Goal: Transaction & Acquisition: Purchase product/service

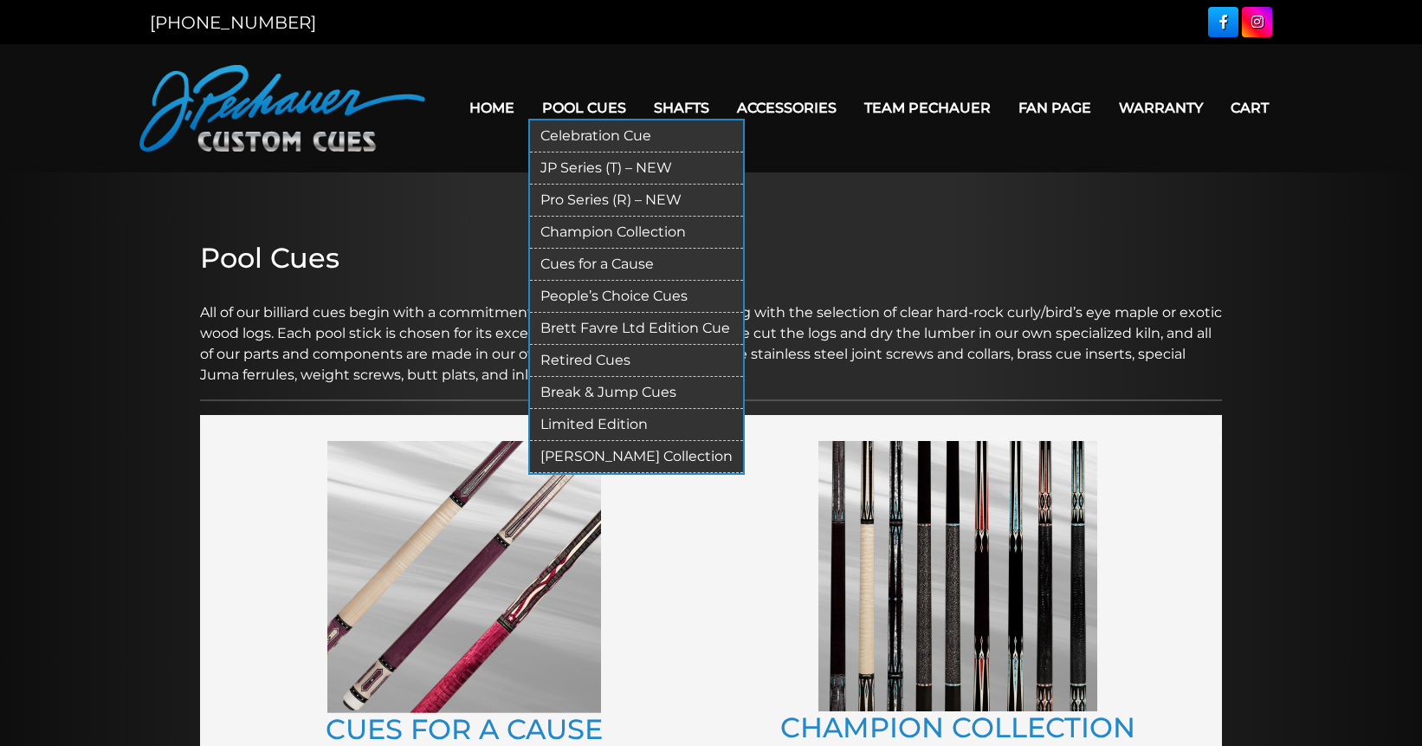
click at [587, 138] on link "Celebration Cue" at bounding box center [636, 136] width 213 height 32
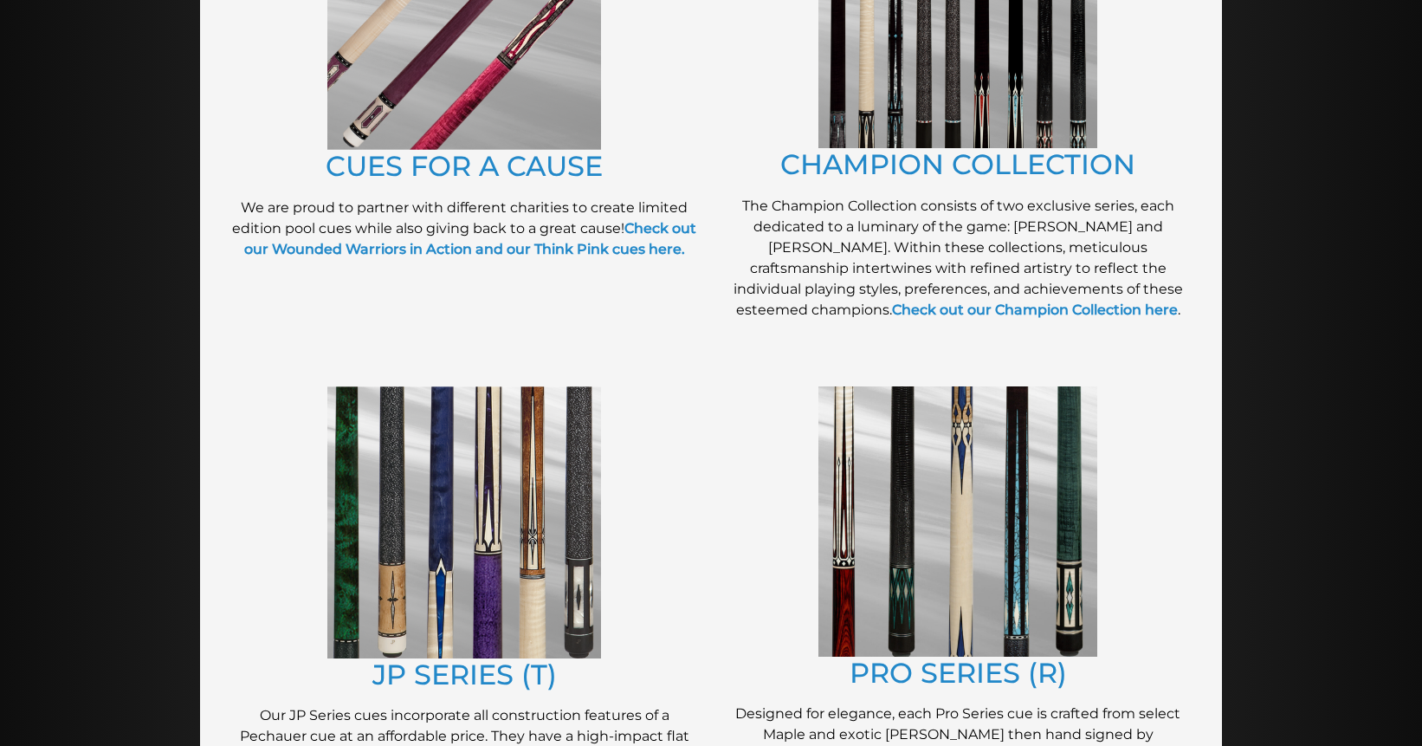
scroll to position [659, 0]
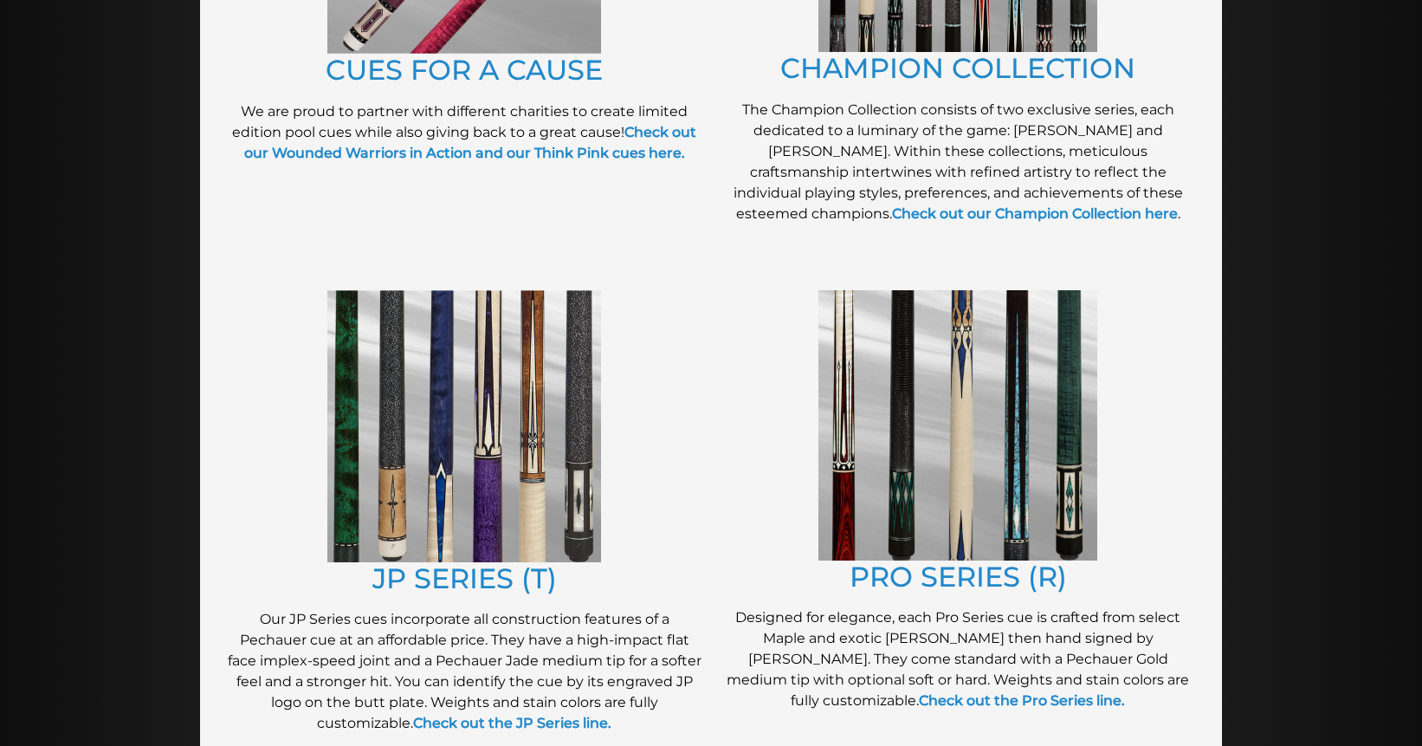
click at [915, 340] on img at bounding box center [957, 425] width 279 height 270
click at [521, 418] on img at bounding box center [464, 426] width 274 height 272
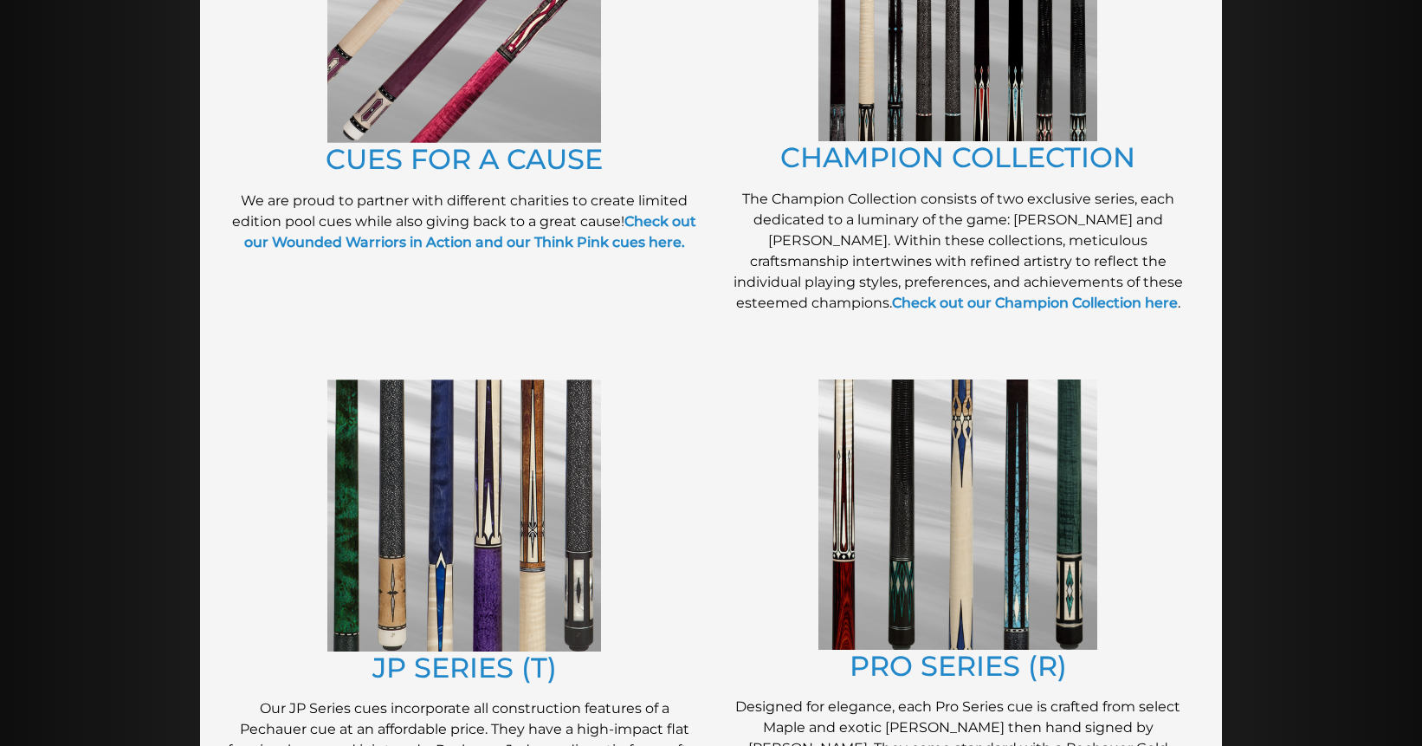
scroll to position [555, 0]
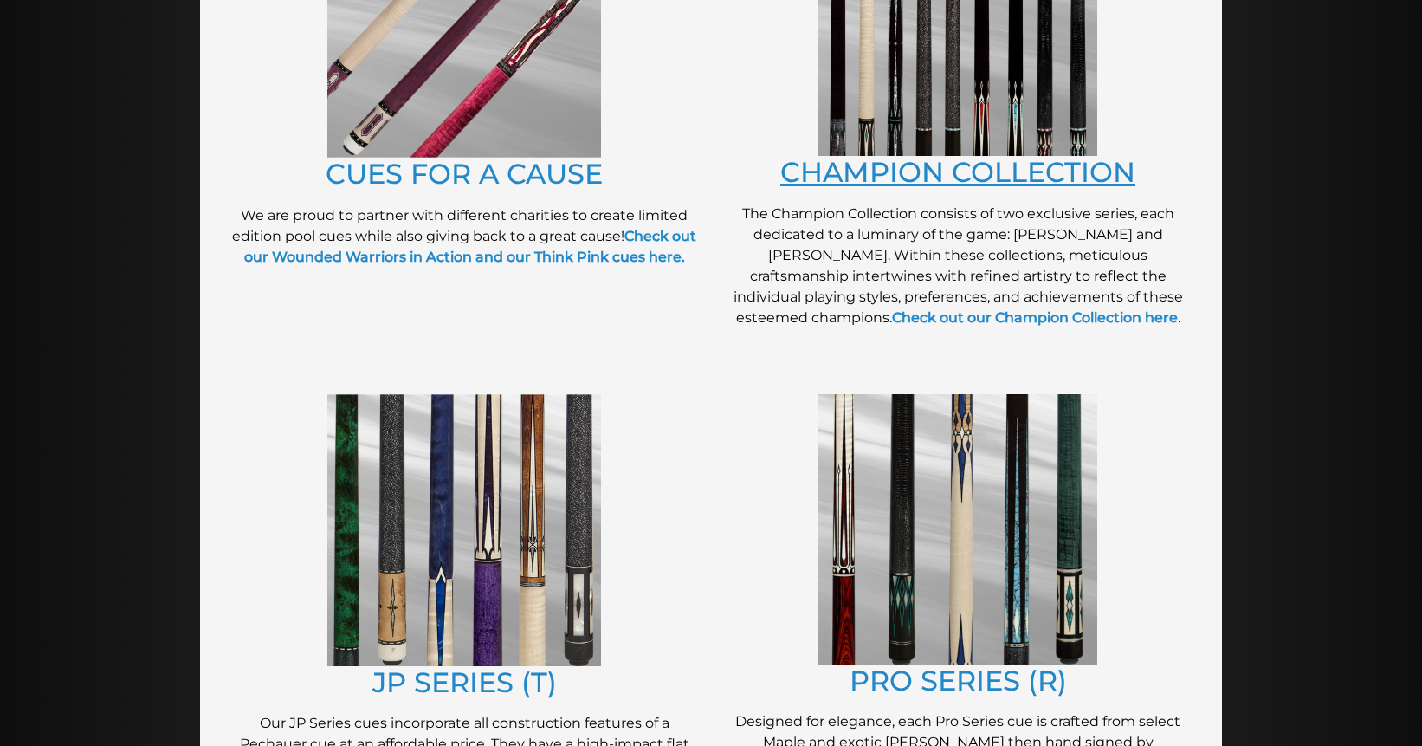
click at [848, 172] on link "CHAMPION COLLECTION" at bounding box center [957, 172] width 355 height 34
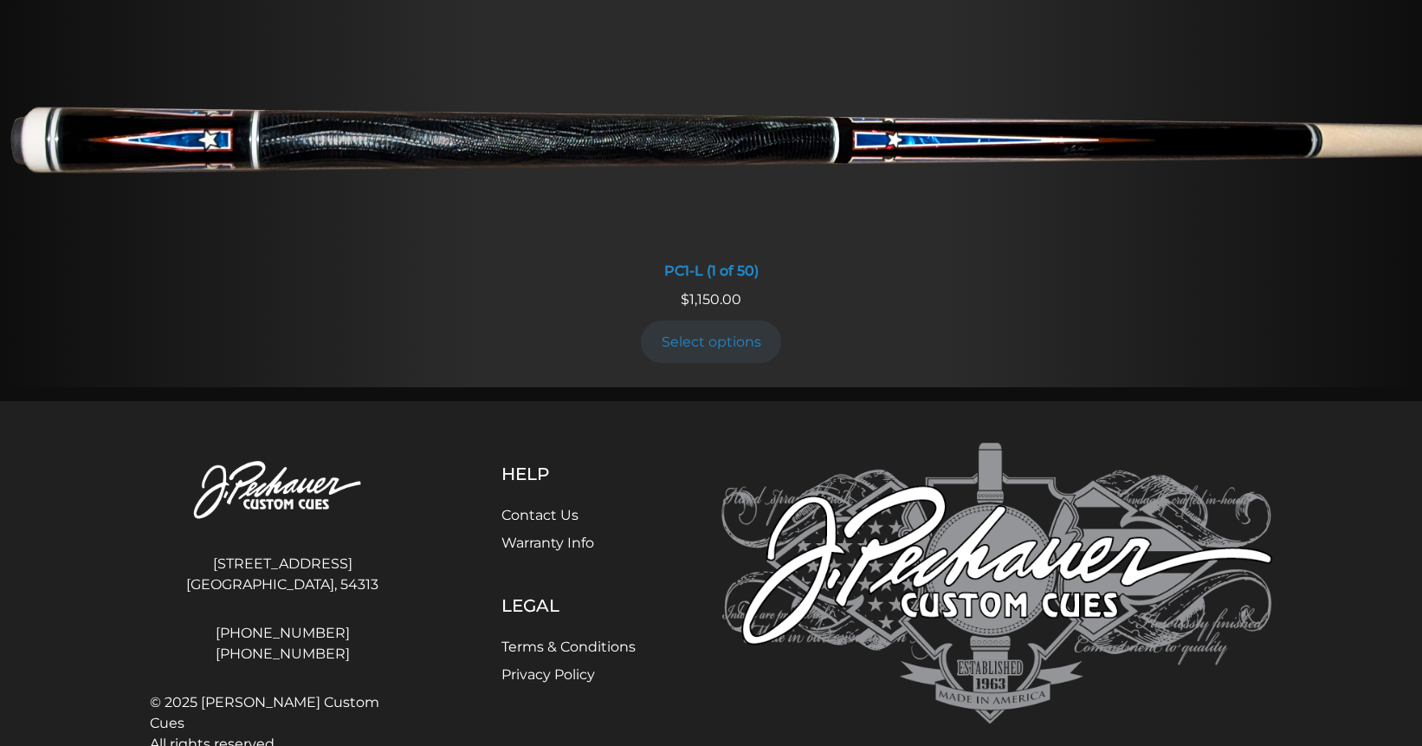
scroll to position [1361, 0]
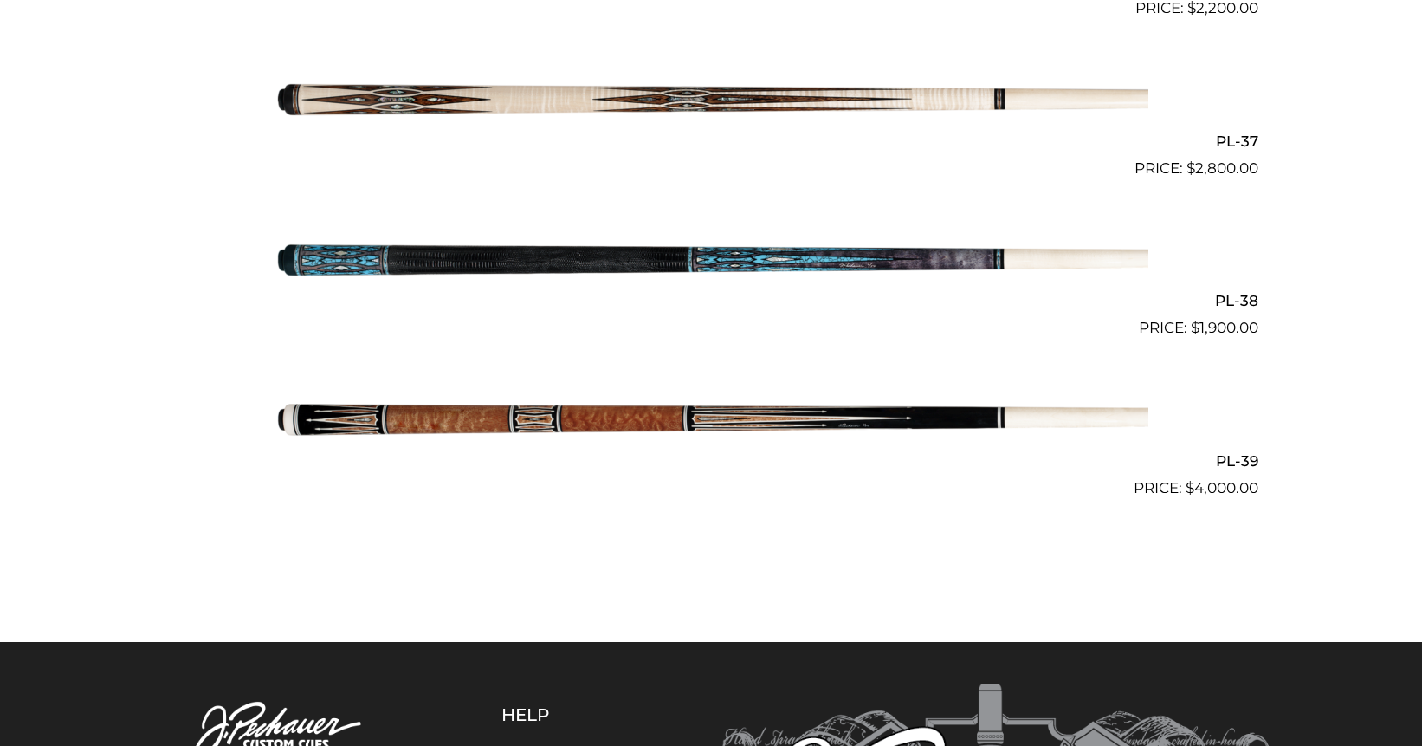
scroll to position [4847, 0]
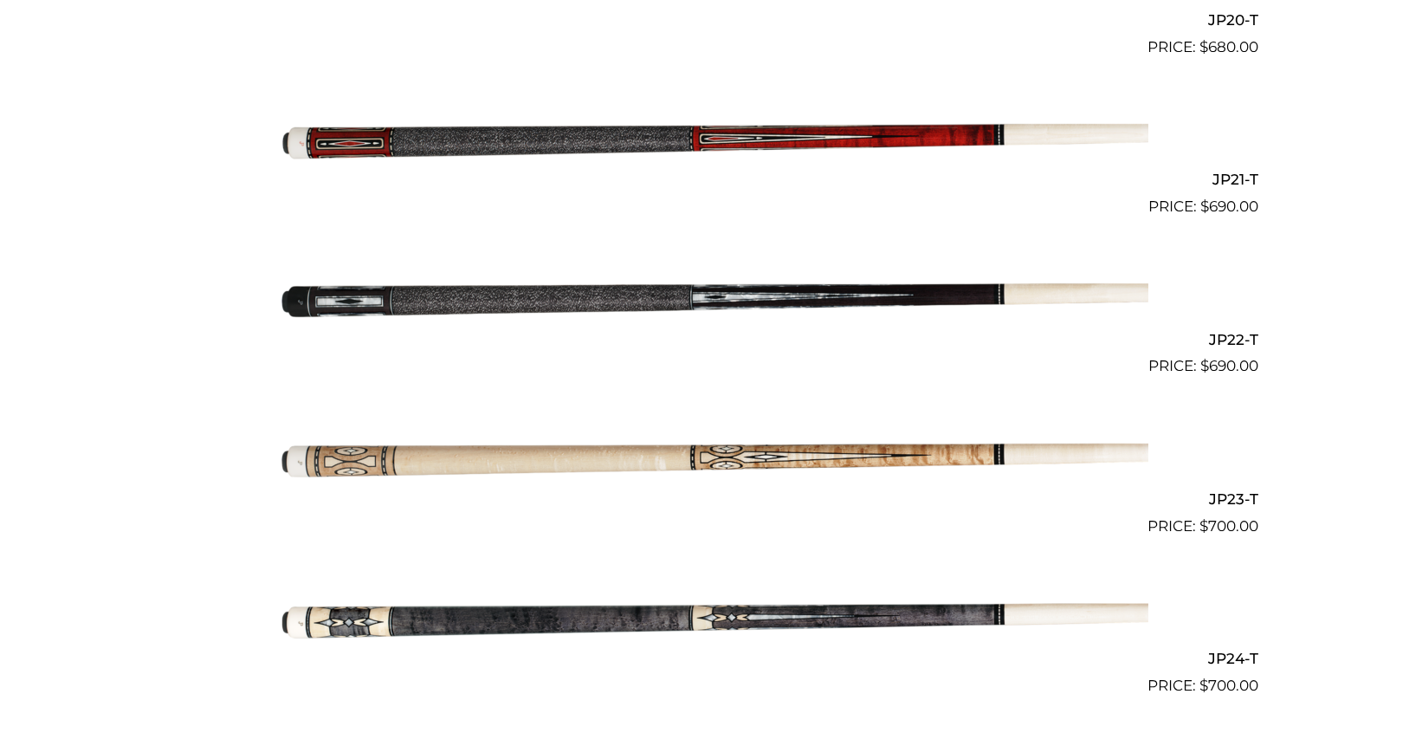
scroll to position [3682, 0]
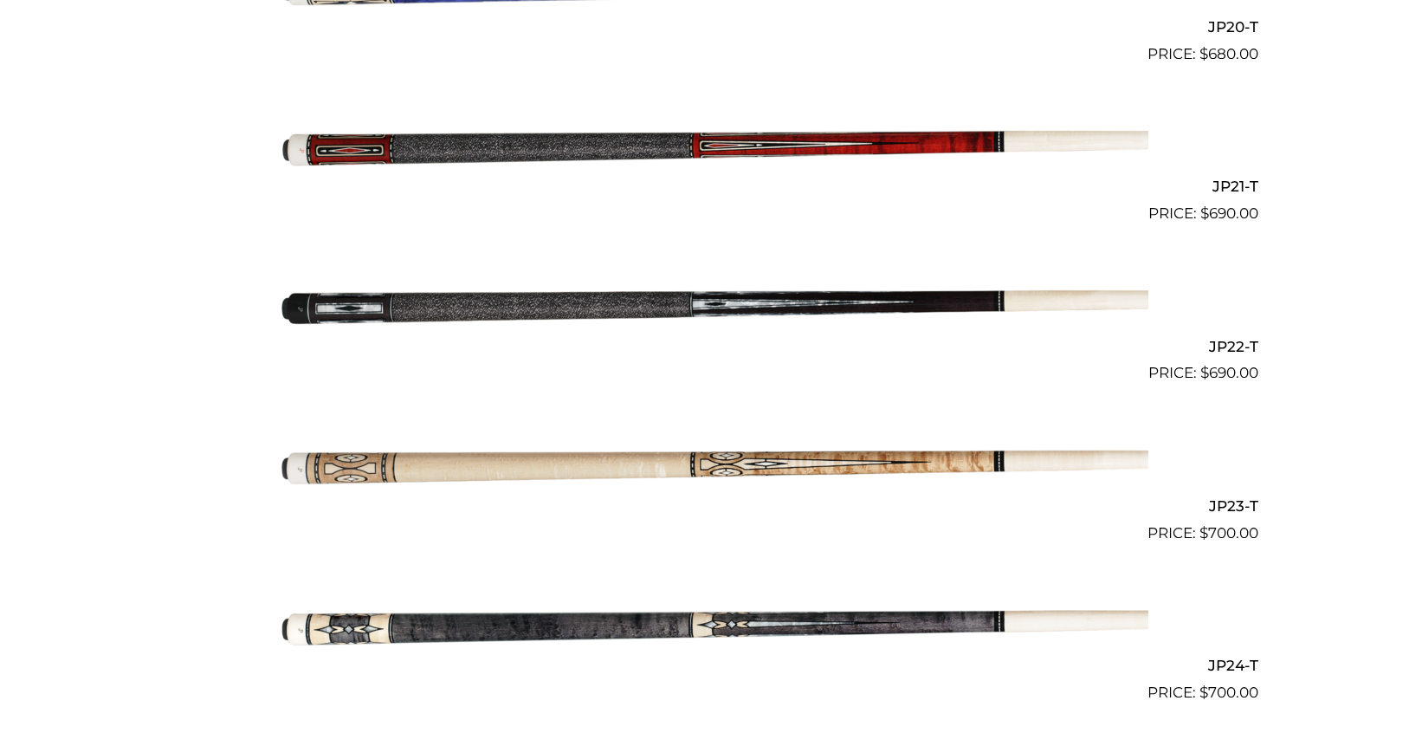
click at [624, 140] on img at bounding box center [711, 146] width 875 height 146
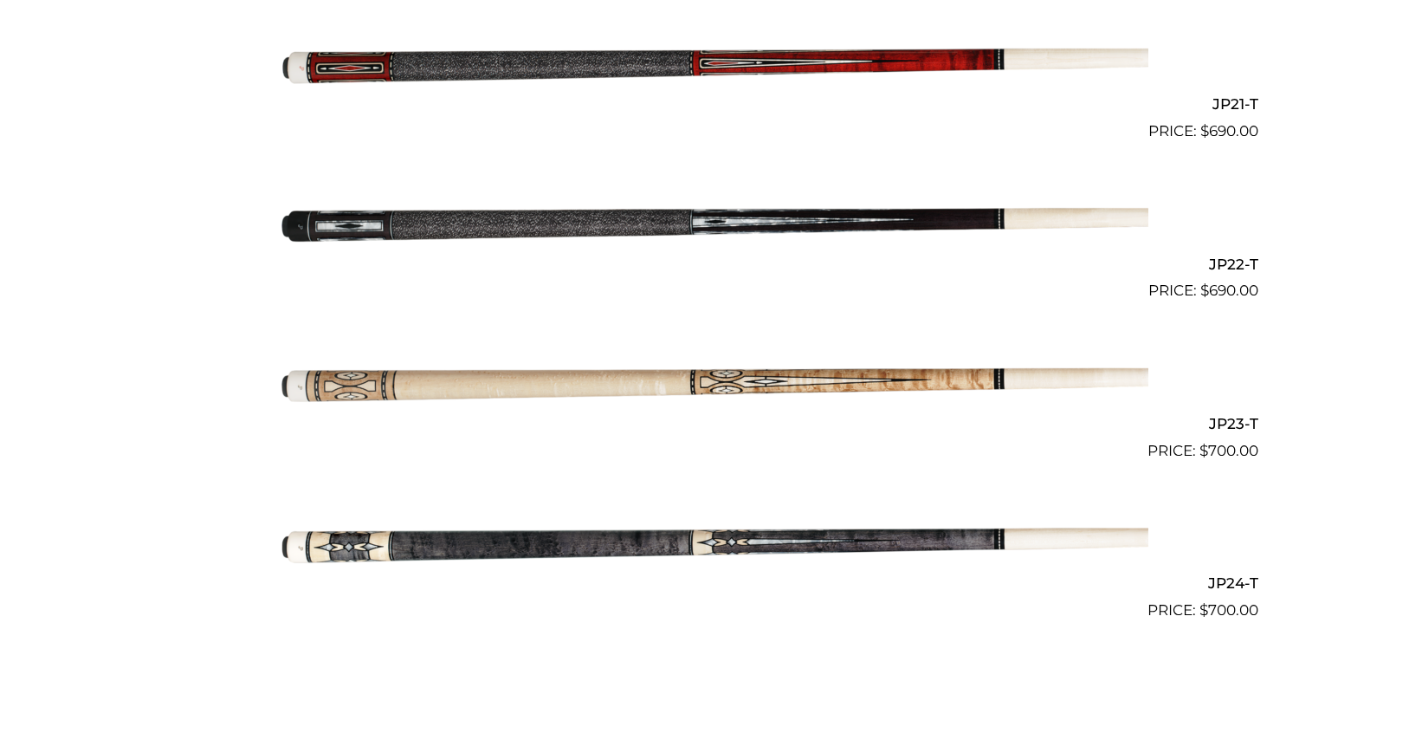
scroll to position [3327, 0]
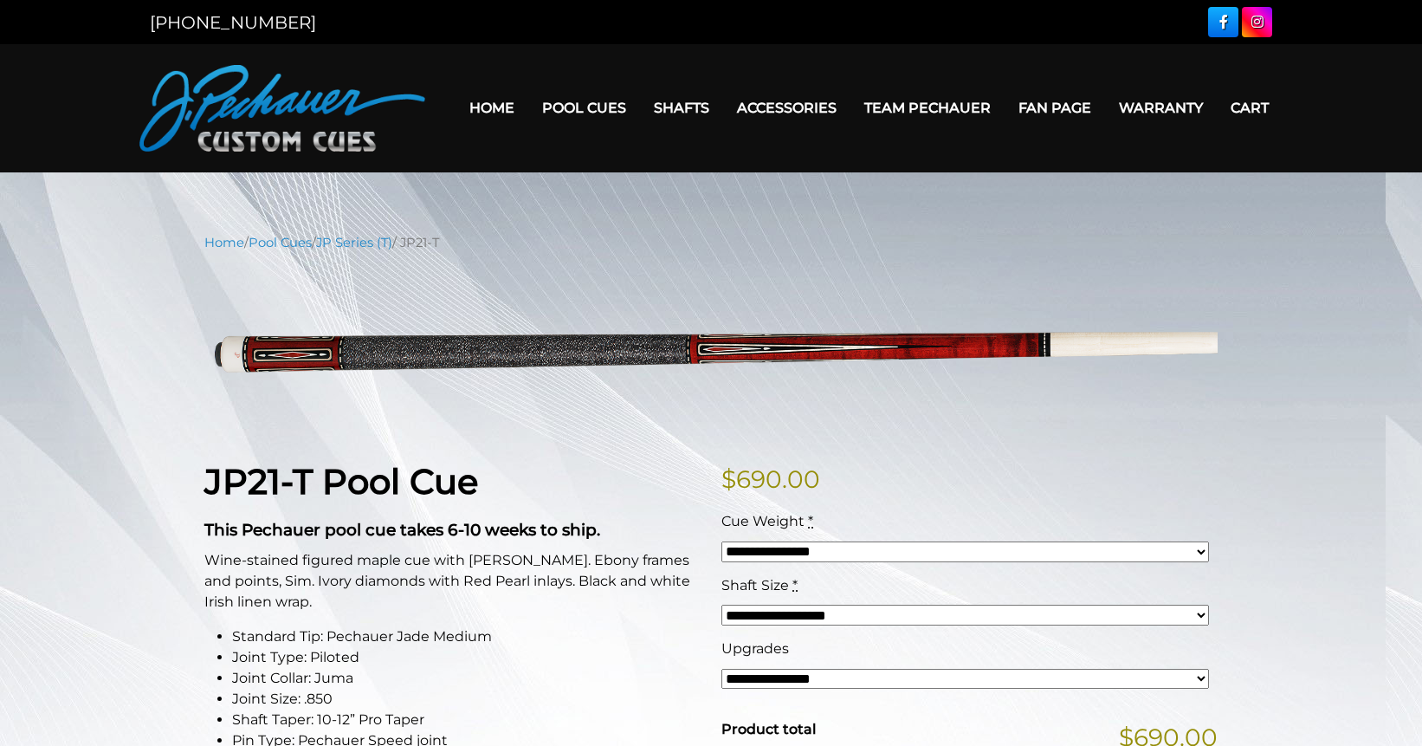
click at [954, 552] on select "**********" at bounding box center [965, 551] width 488 height 21
select select "*****"
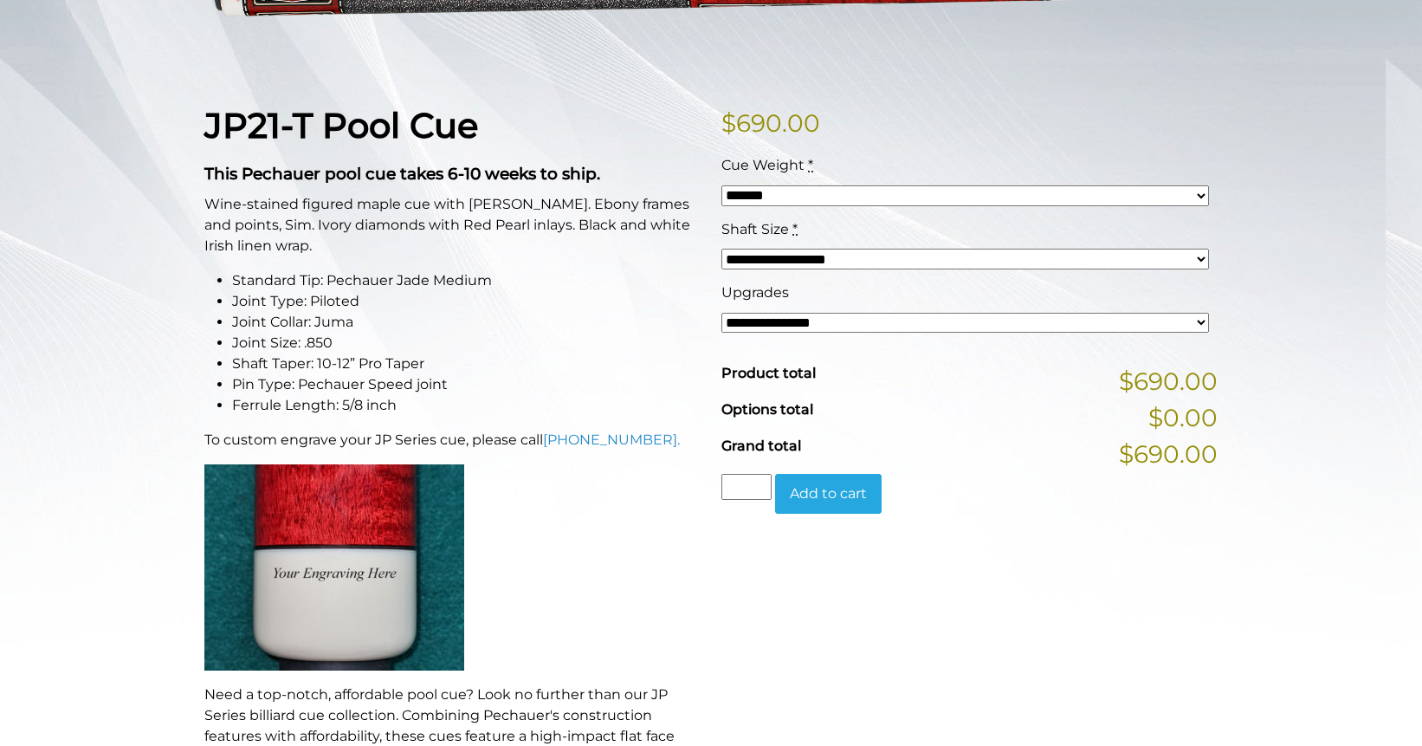
scroll to position [382, 0]
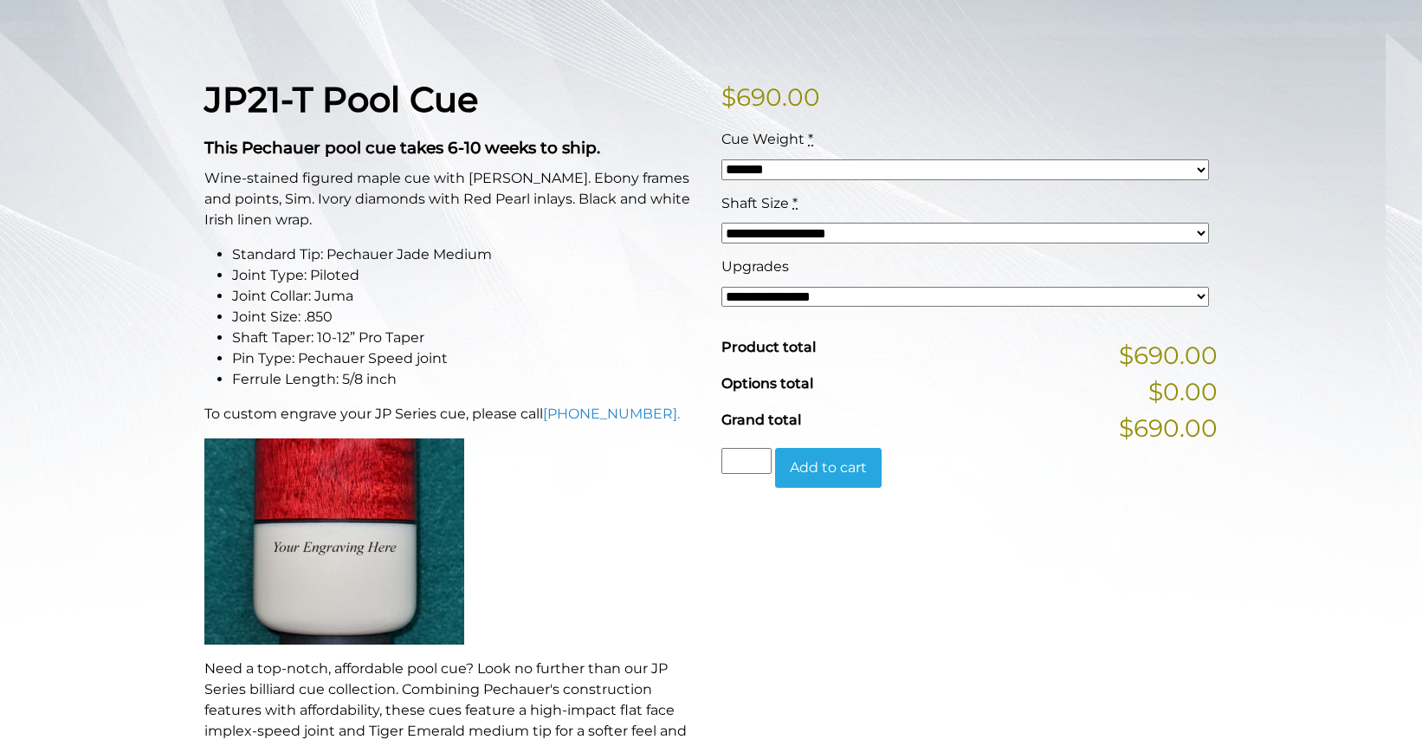
click at [859, 297] on select "**********" at bounding box center [965, 297] width 488 height 21
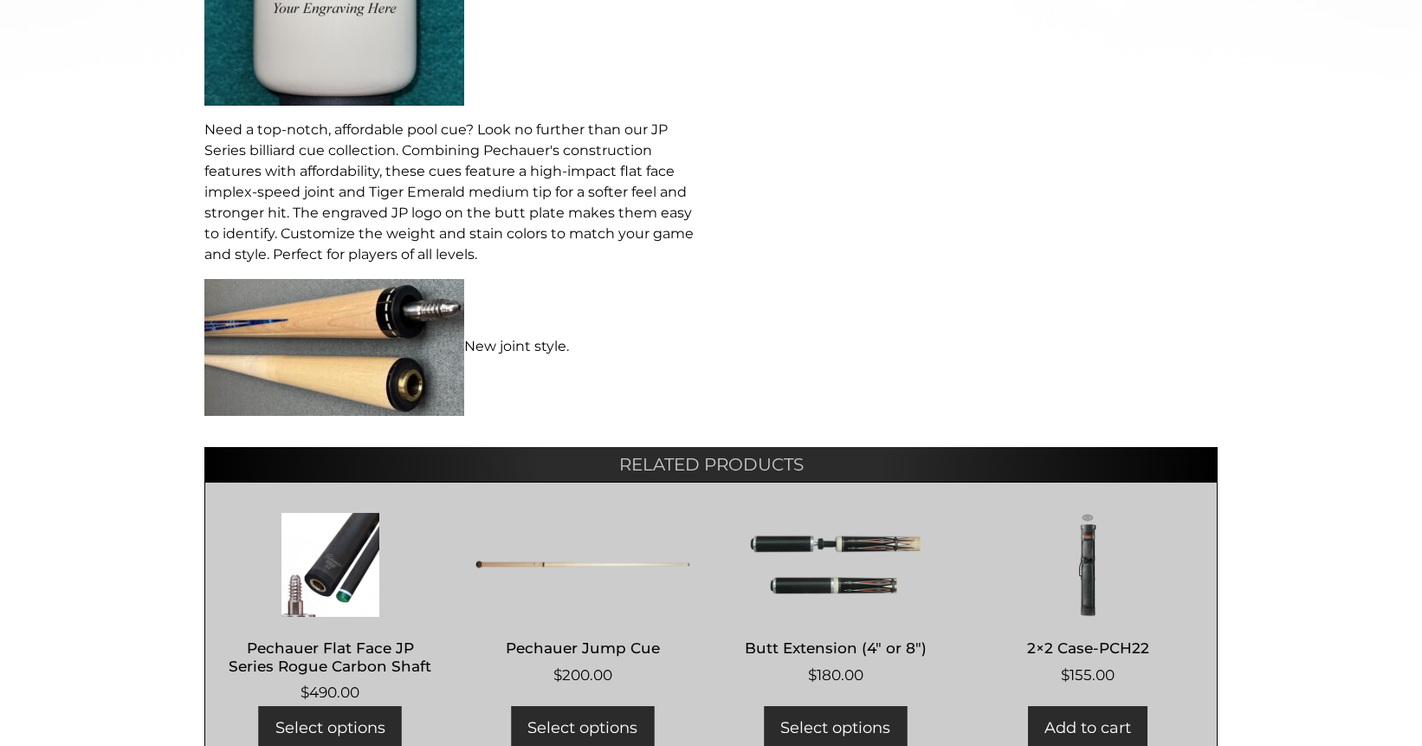
scroll to position [1091, 0]
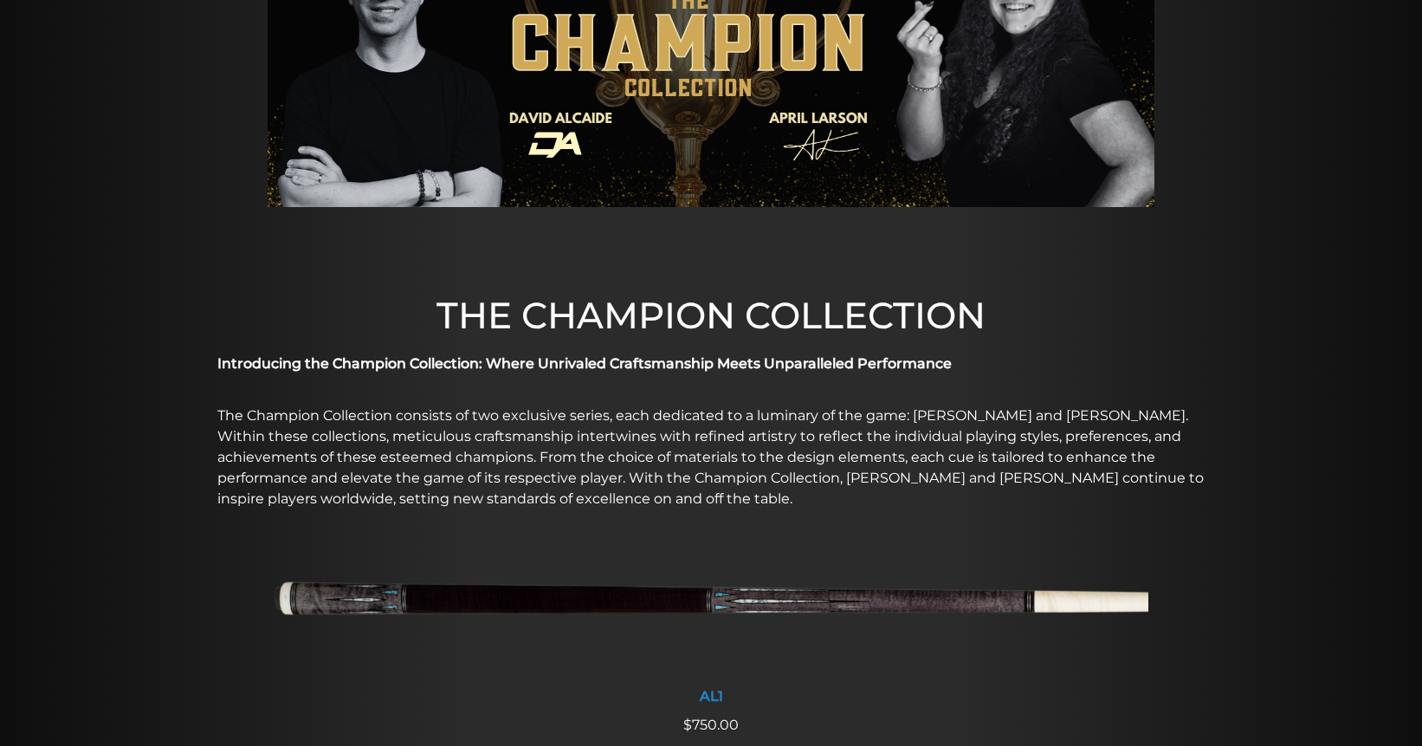
scroll to position [99, 0]
